Goal: Complete application form

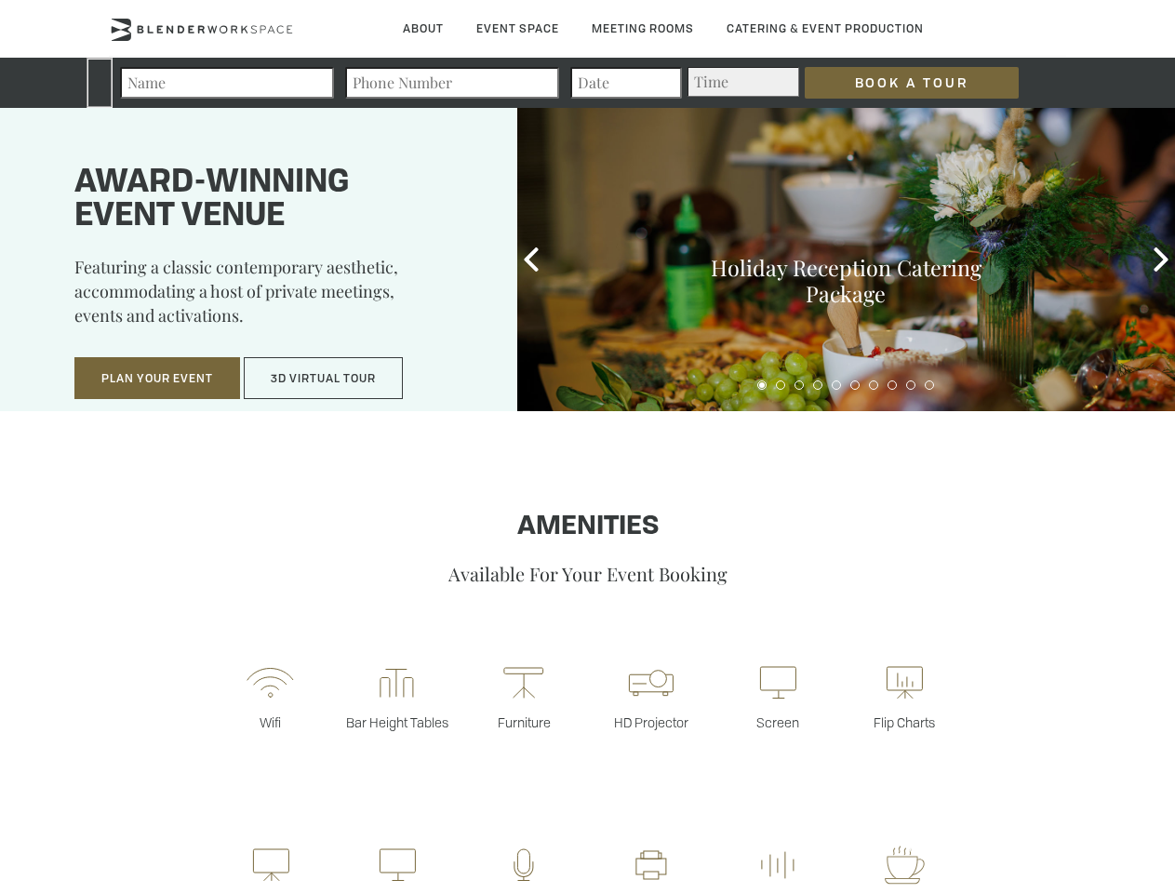
click at [897, 83] on input "Book a Tour" at bounding box center [912, 83] width 214 height 32
click at [157, 379] on button "Plan Your Event" at bounding box center [157, 378] width 166 height 43
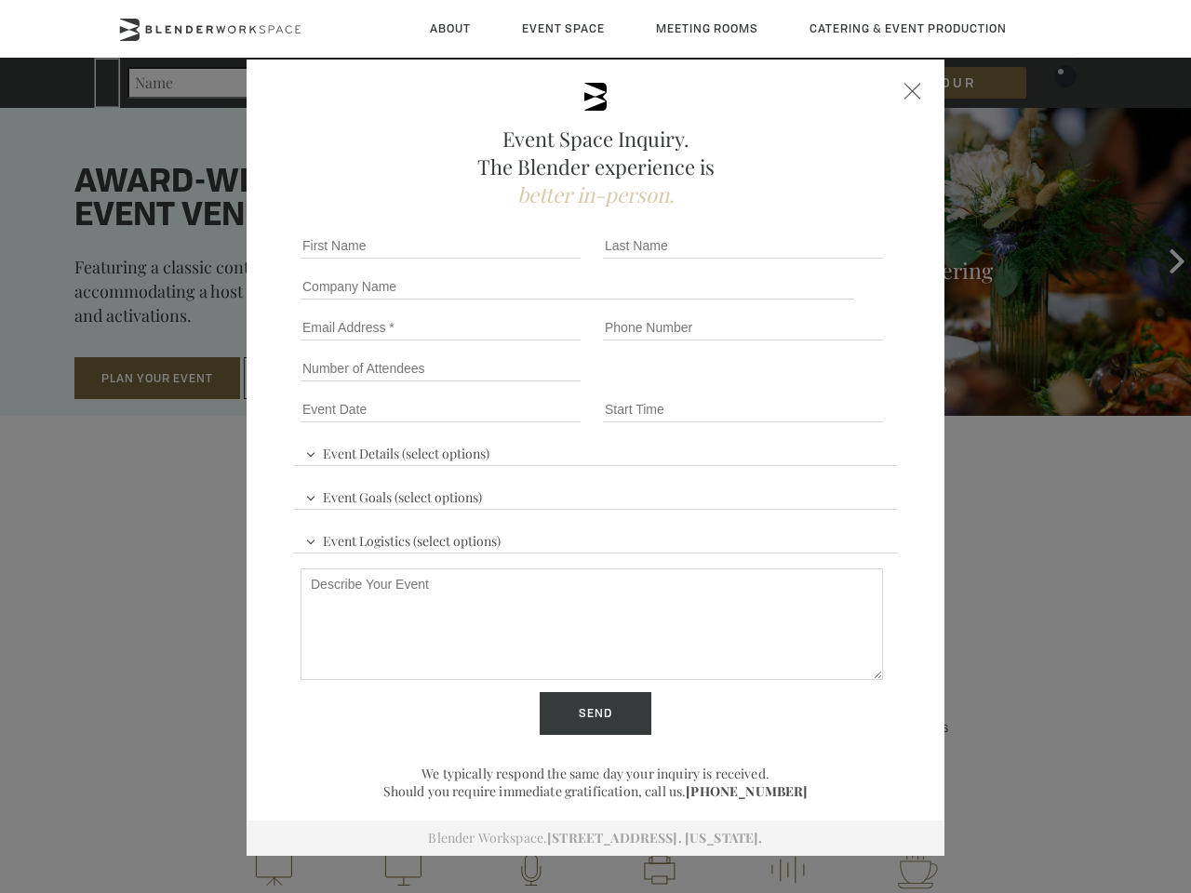
click at [324, 379] on button "3D Virtual Tour" at bounding box center [323, 378] width 159 height 43
click at [531, 260] on div "First name *" at bounding box center [444, 245] width 302 height 41
click at [1161, 260] on div "Event Space Inquiry. The Blender experience is better in-person. Event Details …" at bounding box center [595, 446] width 1191 height 893
click at [762, 385] on fieldset "Number of Attendees Budget Range" at bounding box center [595, 368] width 605 height 41
click at [781, 385] on fieldset "Number of Attendees Budget Range" at bounding box center [595, 368] width 605 height 41
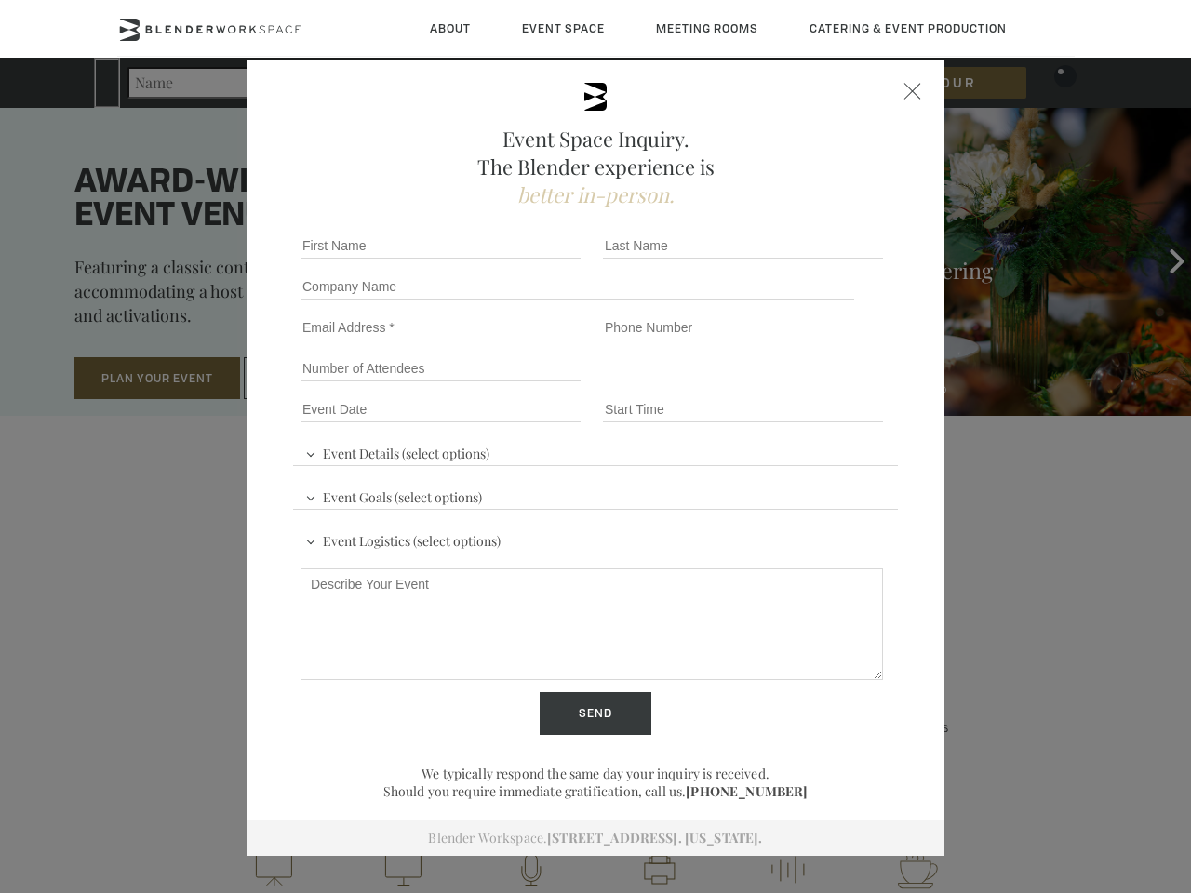
click at [799, 385] on fieldset "Number of Attendees Budget Range" at bounding box center [595, 368] width 605 height 41
click at [818, 385] on fieldset "Number of Attendees Budget Range" at bounding box center [595, 368] width 605 height 41
click at [837, 385] on fieldset "Number of Attendees Budget Range" at bounding box center [595, 368] width 605 height 41
